Goal: Task Accomplishment & Management: Manage account settings

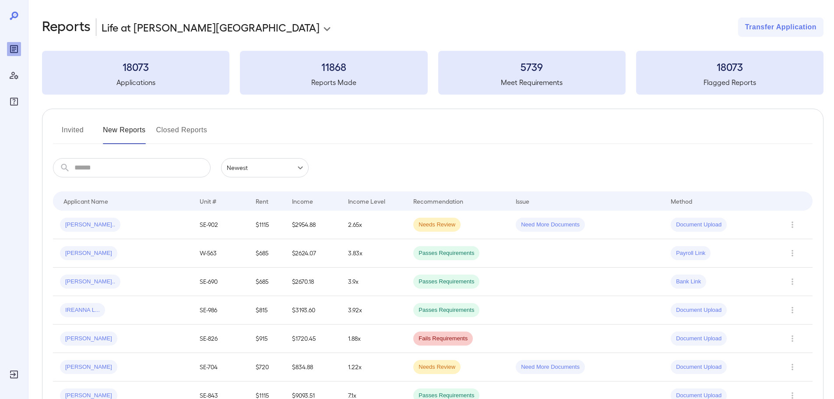
click at [139, 167] on input "text" at bounding box center [142, 167] width 136 height 19
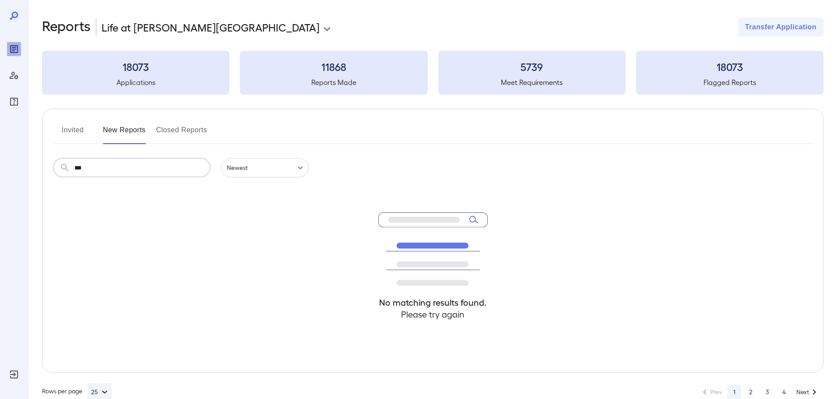
type input "***"
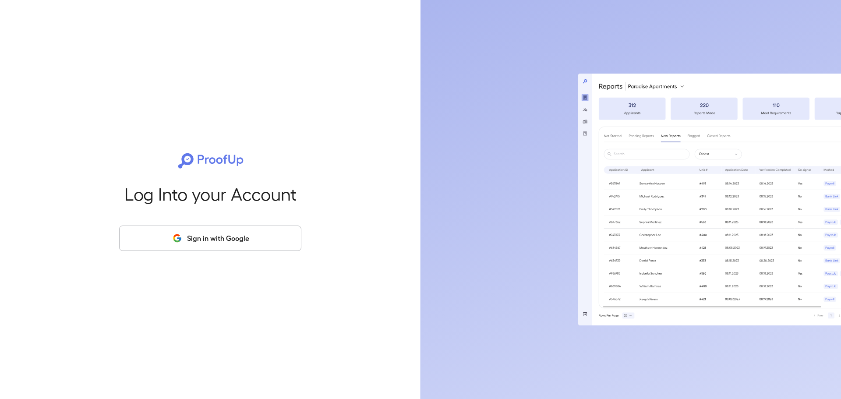
click at [167, 234] on button "Sign in with Google" at bounding box center [210, 238] width 182 height 25
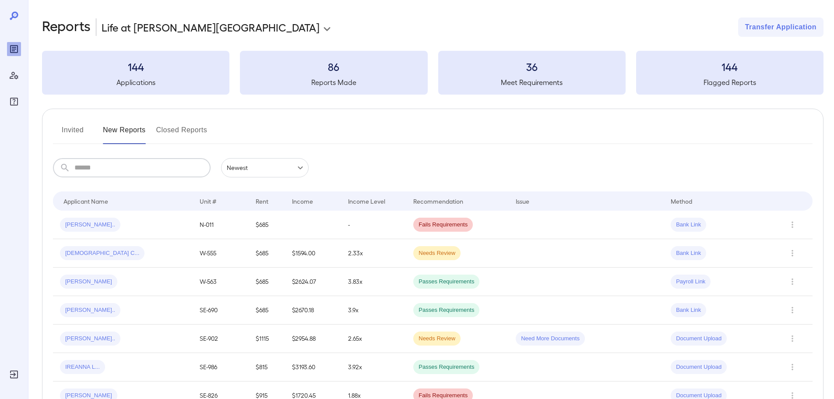
click at [163, 164] on input "text" at bounding box center [142, 167] width 136 height 19
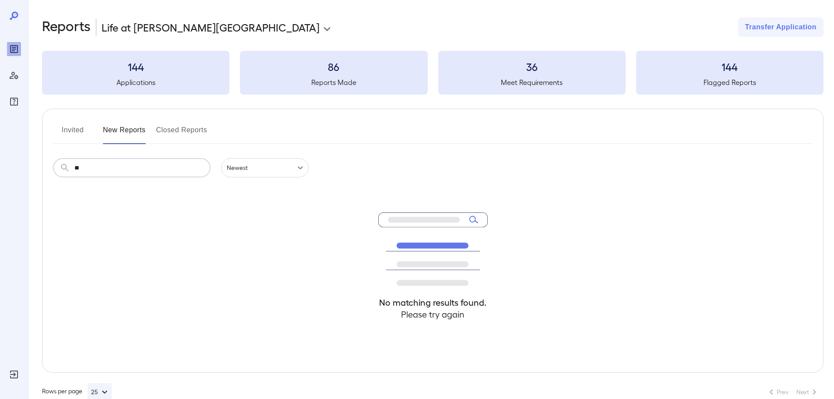
type input "*"
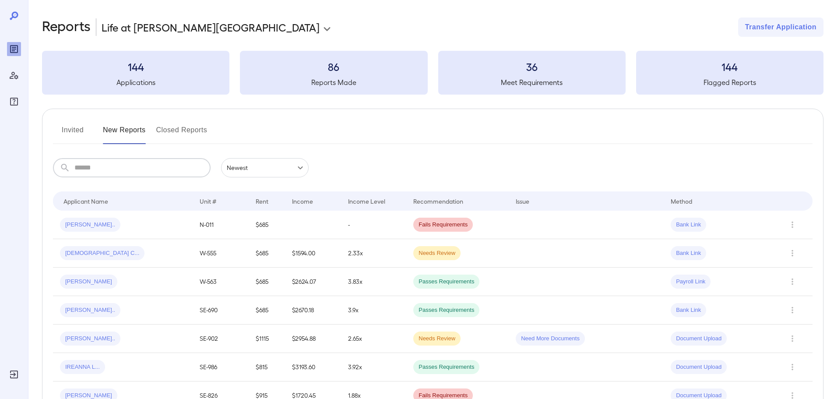
click at [76, 135] on button "Invited" at bounding box center [72, 133] width 39 height 21
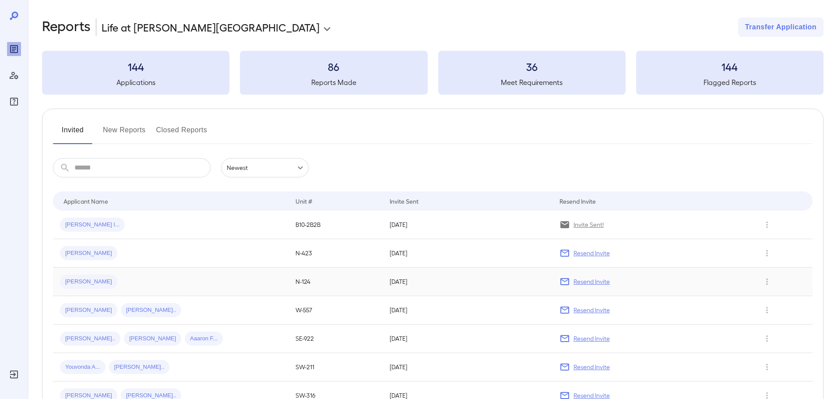
click at [575, 281] on p "Resend Invite" at bounding box center [592, 281] width 36 height 9
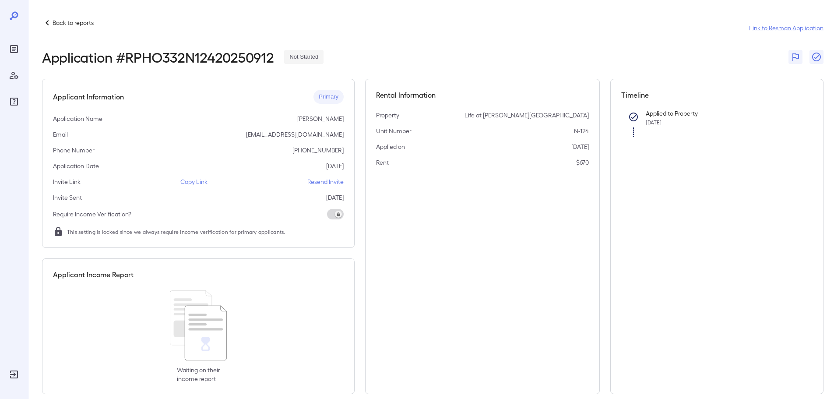
click at [321, 180] on p "Resend Invite" at bounding box center [325, 181] width 36 height 9
click at [318, 177] on div "Applicant Information Primary Application Name [PERSON_NAME] Email [EMAIL_ADDRE…" at bounding box center [198, 163] width 313 height 169
click at [319, 179] on p "Resend Invite" at bounding box center [325, 181] width 36 height 9
